Goal: Information Seeking & Learning: Check status

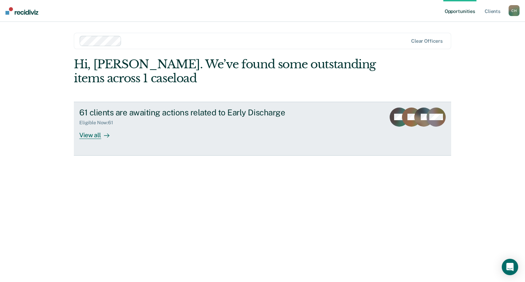
click at [86, 138] on div "View all" at bounding box center [98, 132] width 38 height 13
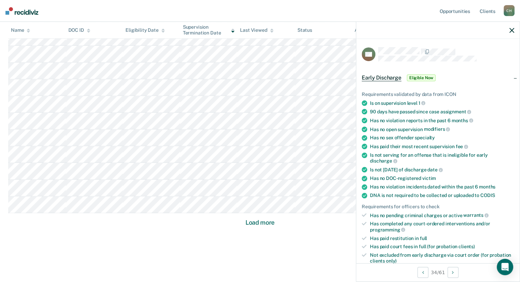
scroll to position [422, 0]
click at [256, 221] on button "Load more" at bounding box center [259, 219] width 33 height 8
